Goal: Task Accomplishment & Management: Use online tool/utility

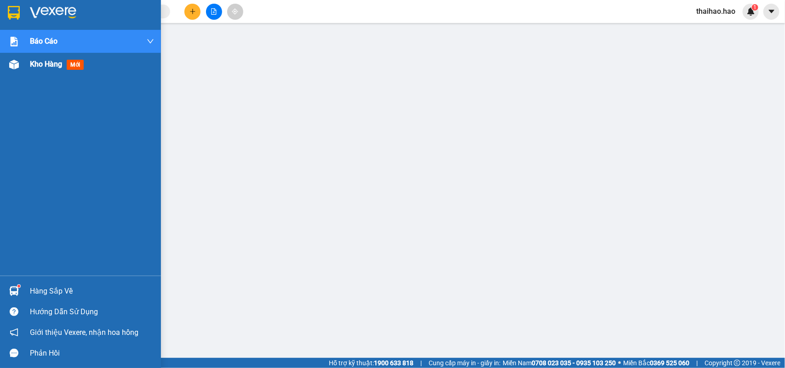
click at [40, 58] on div "Kho hàng mới" at bounding box center [59, 64] width 58 height 12
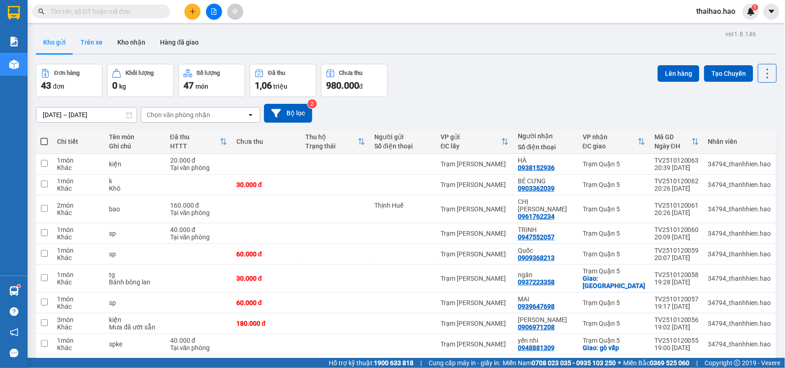
click at [88, 42] on button "Trên xe" at bounding box center [91, 42] width 37 height 22
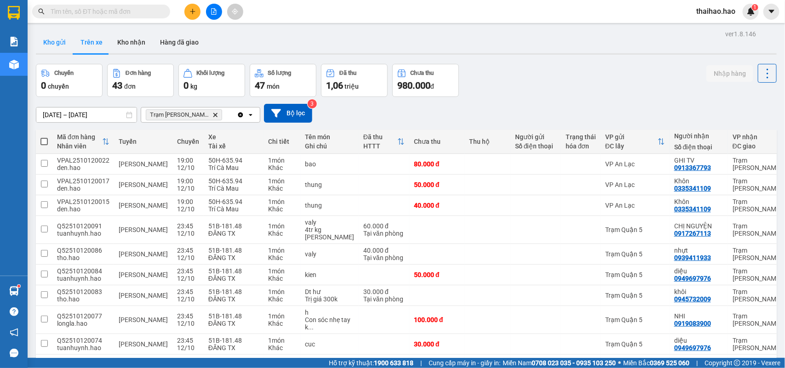
click at [46, 44] on button "Kho gửi" at bounding box center [54, 42] width 37 height 22
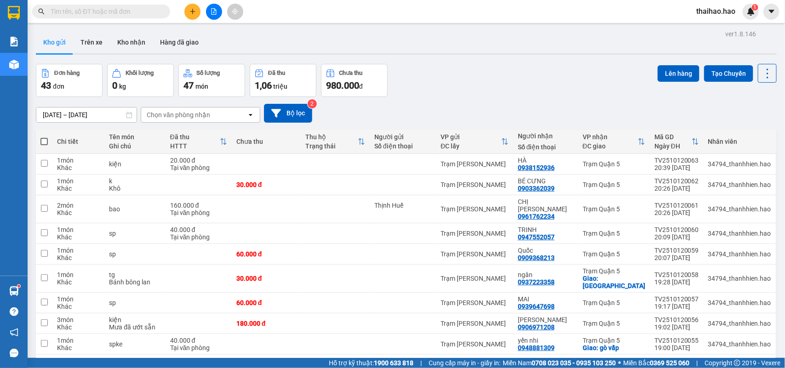
click at [38, 139] on th at bounding box center [44, 142] width 17 height 24
click at [42, 138] on span at bounding box center [43, 141] width 7 height 7
click at [44, 137] on input "checkbox" at bounding box center [44, 137] width 0 height 0
checkbox input "true"
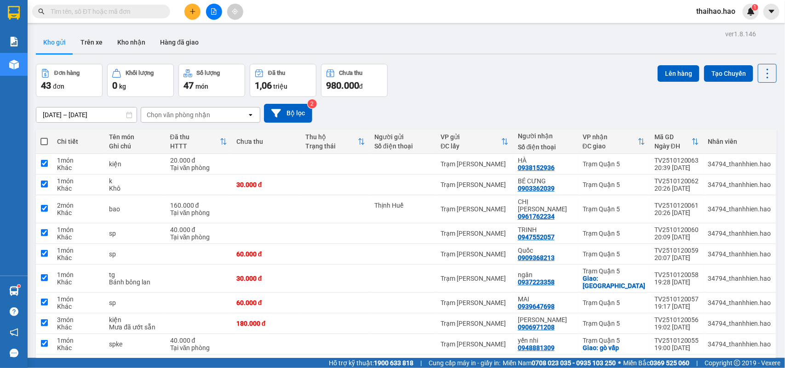
checkbox input "true"
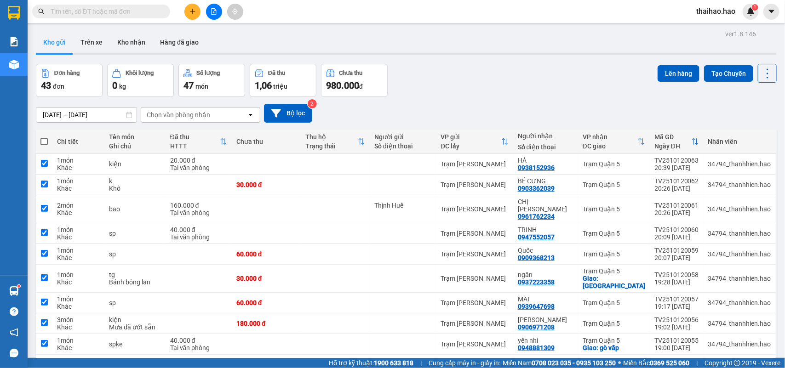
checkbox input "true"
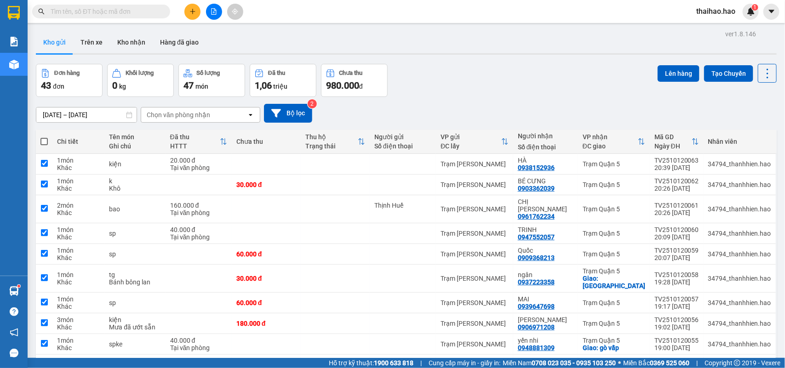
checkbox input "true"
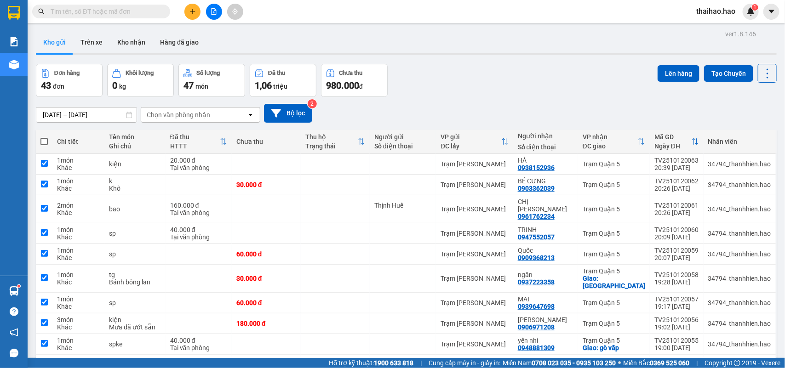
checkbox input "true"
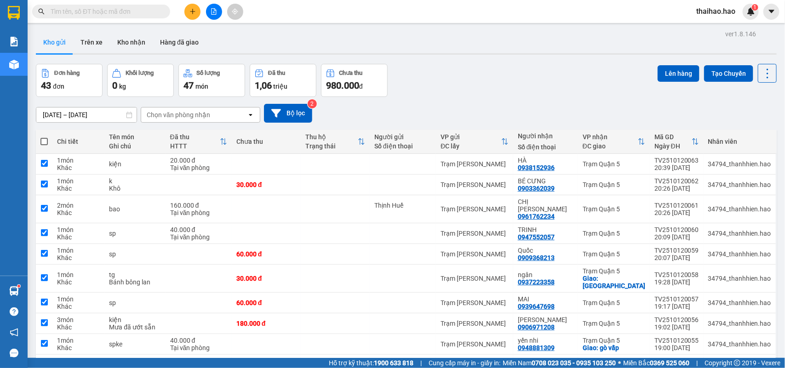
checkbox input "true"
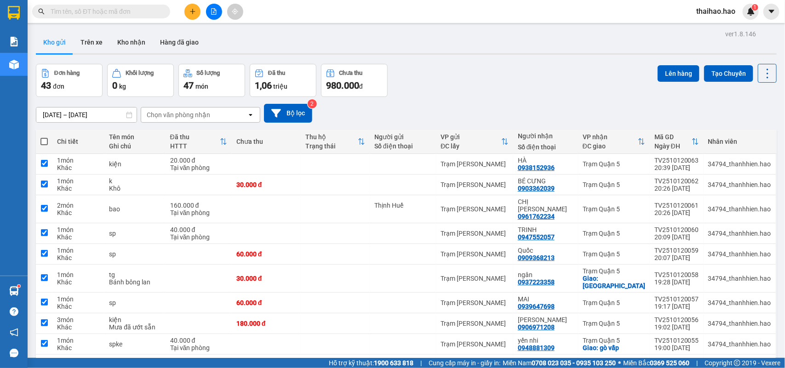
checkbox input "true"
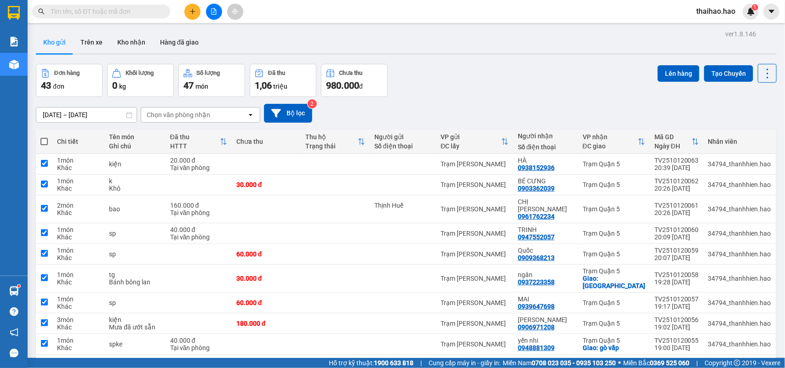
checkbox input "true"
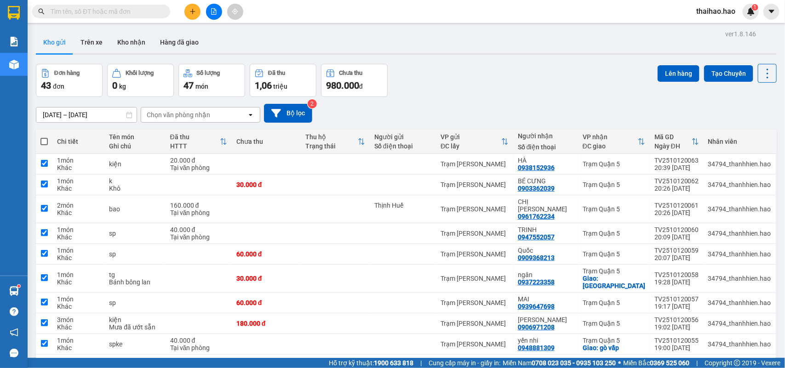
checkbox input "true"
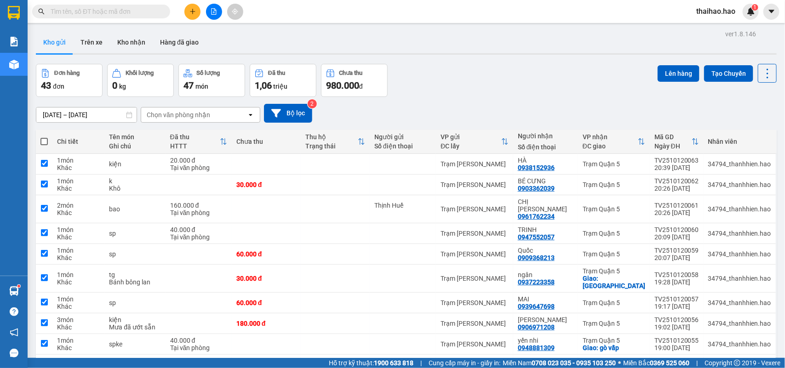
checkbox input "true"
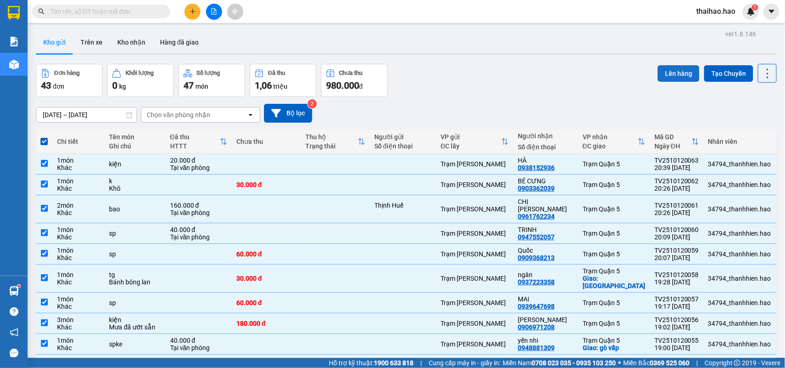
click at [668, 69] on button "Lên hàng" at bounding box center [679, 73] width 42 height 17
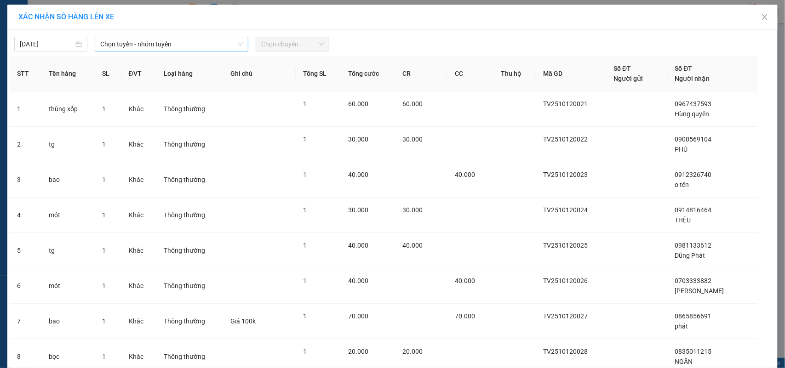
click at [136, 44] on span "Chọn tuyến - nhóm tuyến" at bounding box center [171, 44] width 143 height 14
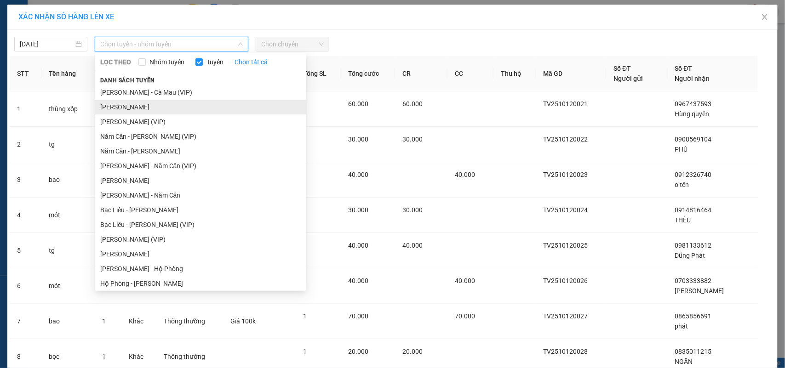
click at [160, 109] on li "[PERSON_NAME]" at bounding box center [201, 107] width 212 height 15
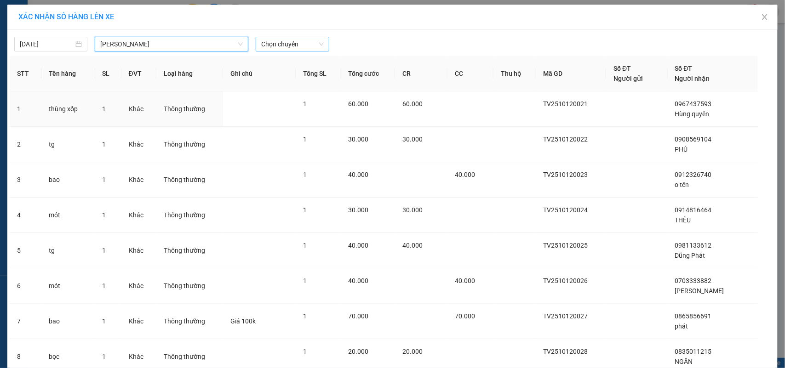
click at [279, 46] on span "Chọn chuyến" at bounding box center [292, 44] width 62 height 14
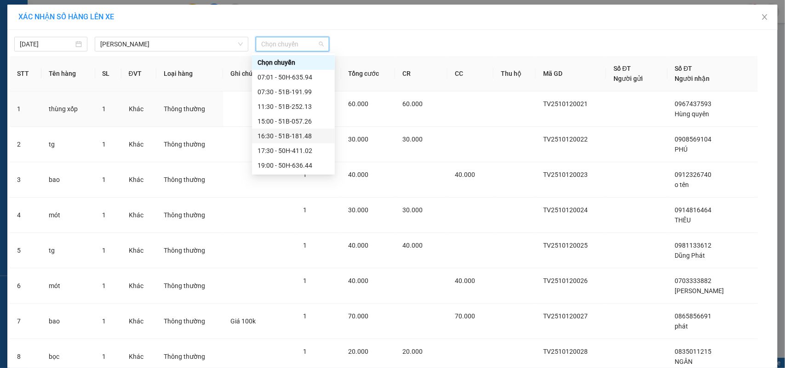
scroll to position [176, 0]
click at [300, 146] on div "22:41 - 50H-635.47" at bounding box center [294, 151] width 72 height 10
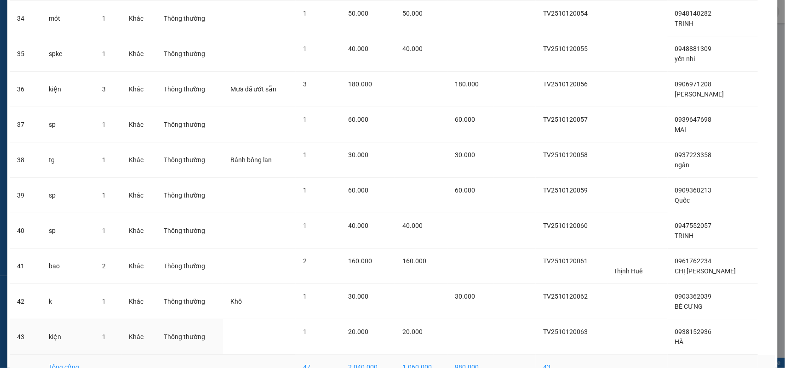
scroll to position [1324, 0]
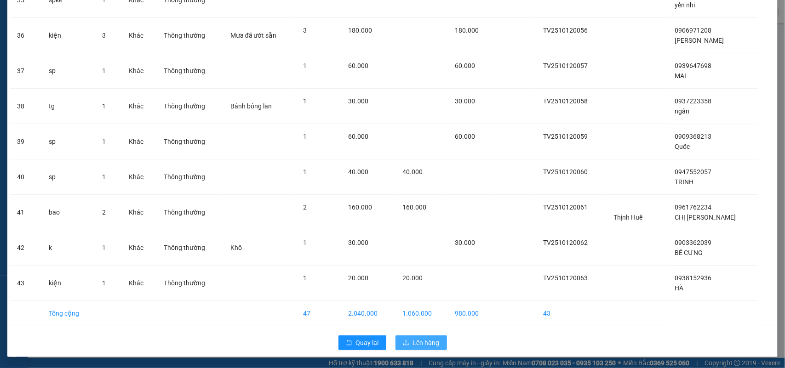
click at [428, 339] on span "Lên hàng" at bounding box center [426, 343] width 27 height 10
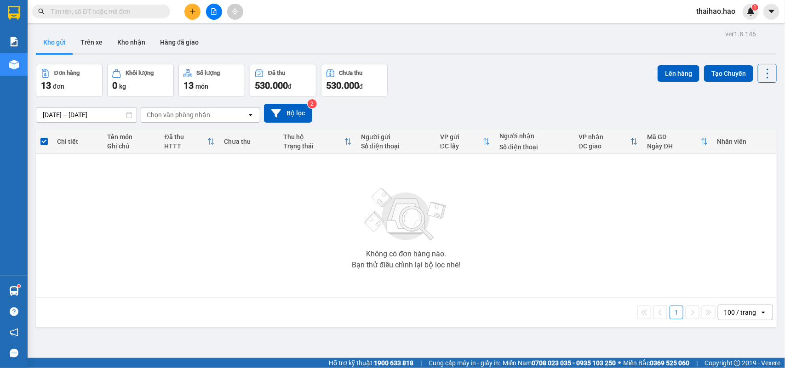
click at [189, 114] on div "Chọn văn phòng nhận" at bounding box center [178, 114] width 63 height 9
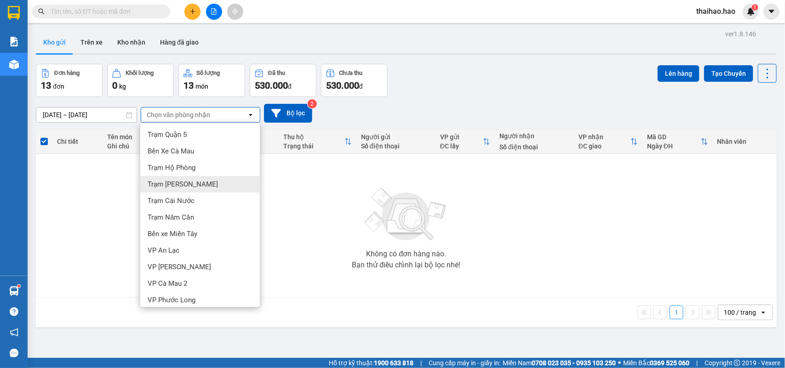
click at [189, 178] on div "Trạm [PERSON_NAME]" at bounding box center [200, 184] width 120 height 17
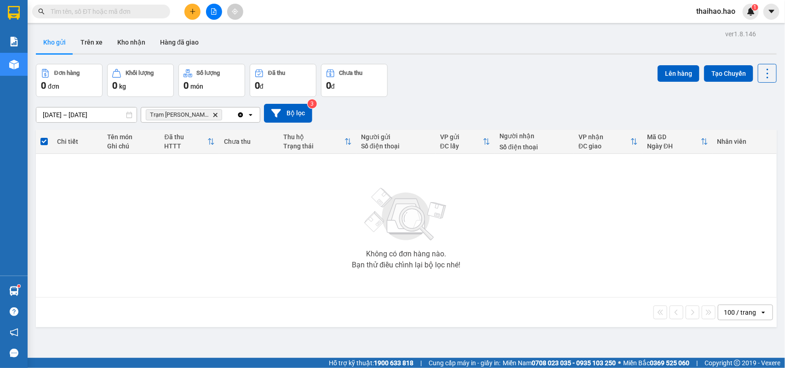
click at [213, 113] on icon "Delete" at bounding box center [216, 115] width 6 height 6
click at [89, 36] on button "Trên xe" at bounding box center [91, 42] width 37 height 22
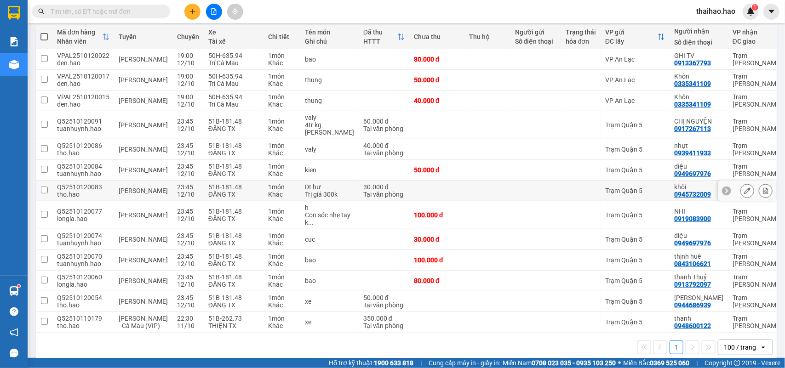
scroll to position [80, 0]
